Goal: Find specific page/section: Find specific page/section

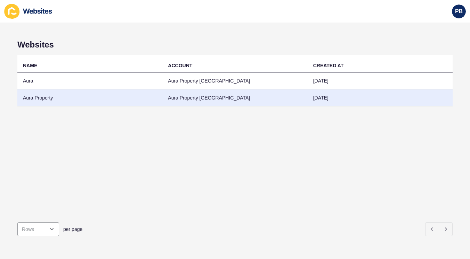
click at [41, 98] on td "Aura Property" at bounding box center [89, 98] width 145 height 17
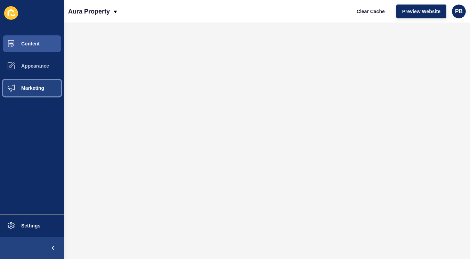
click at [34, 90] on span "Marketing" at bounding box center [21, 88] width 45 height 6
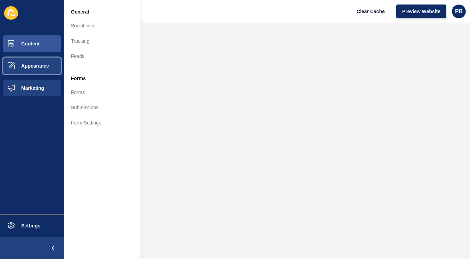
click at [34, 70] on button "Appearance" at bounding box center [32, 66] width 64 height 22
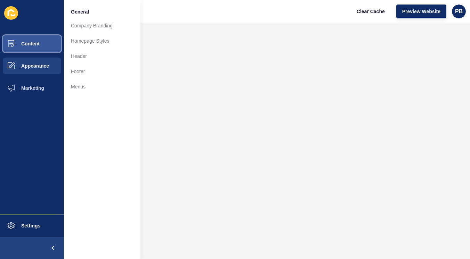
click at [34, 50] on button "Content" at bounding box center [32, 44] width 64 height 22
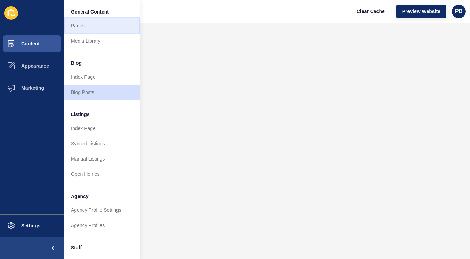
click at [80, 23] on link "Pages" at bounding box center [102, 25] width 76 height 15
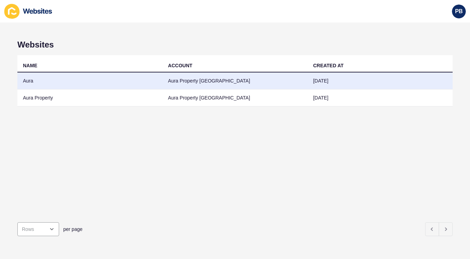
click at [176, 81] on td "Aura Property [GEOGRAPHIC_DATA]" at bounding box center [234, 81] width 145 height 17
